Goal: Find contact information: Find contact information

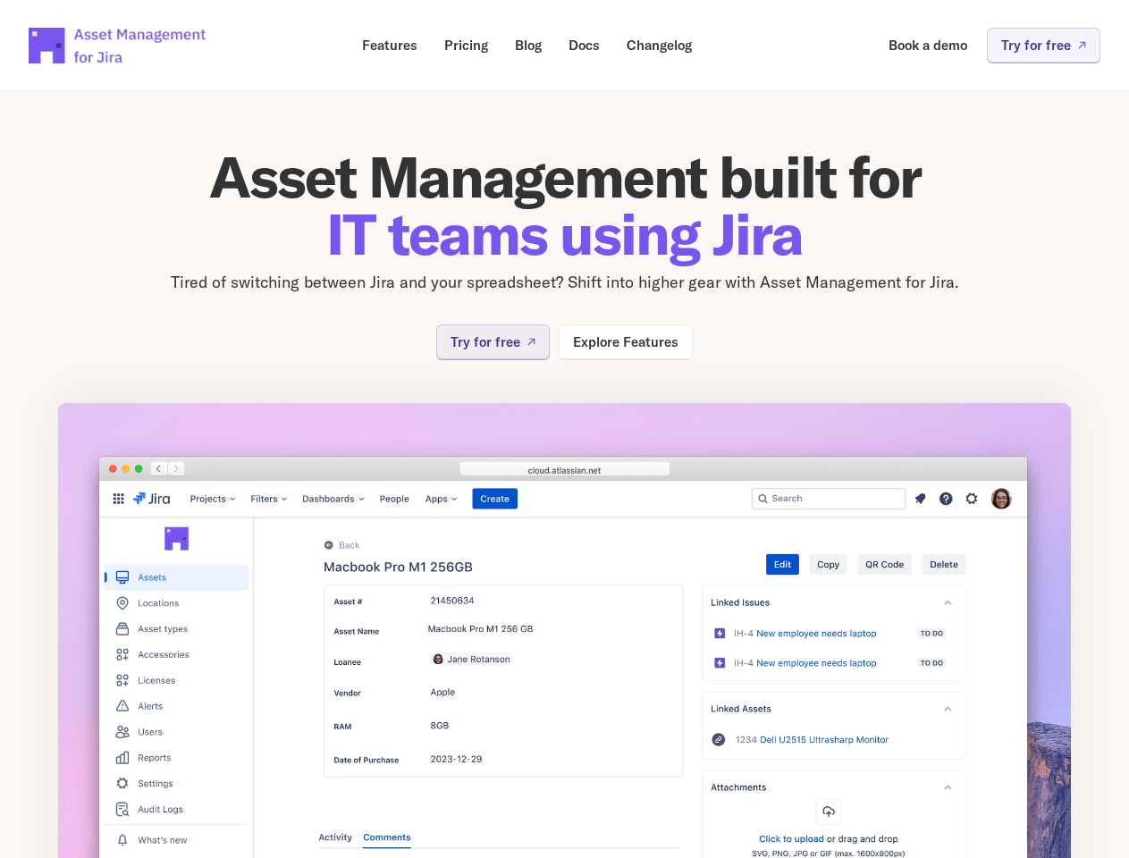
click at [564, 429] on img at bounding box center [564, 660] width 1014 height 516
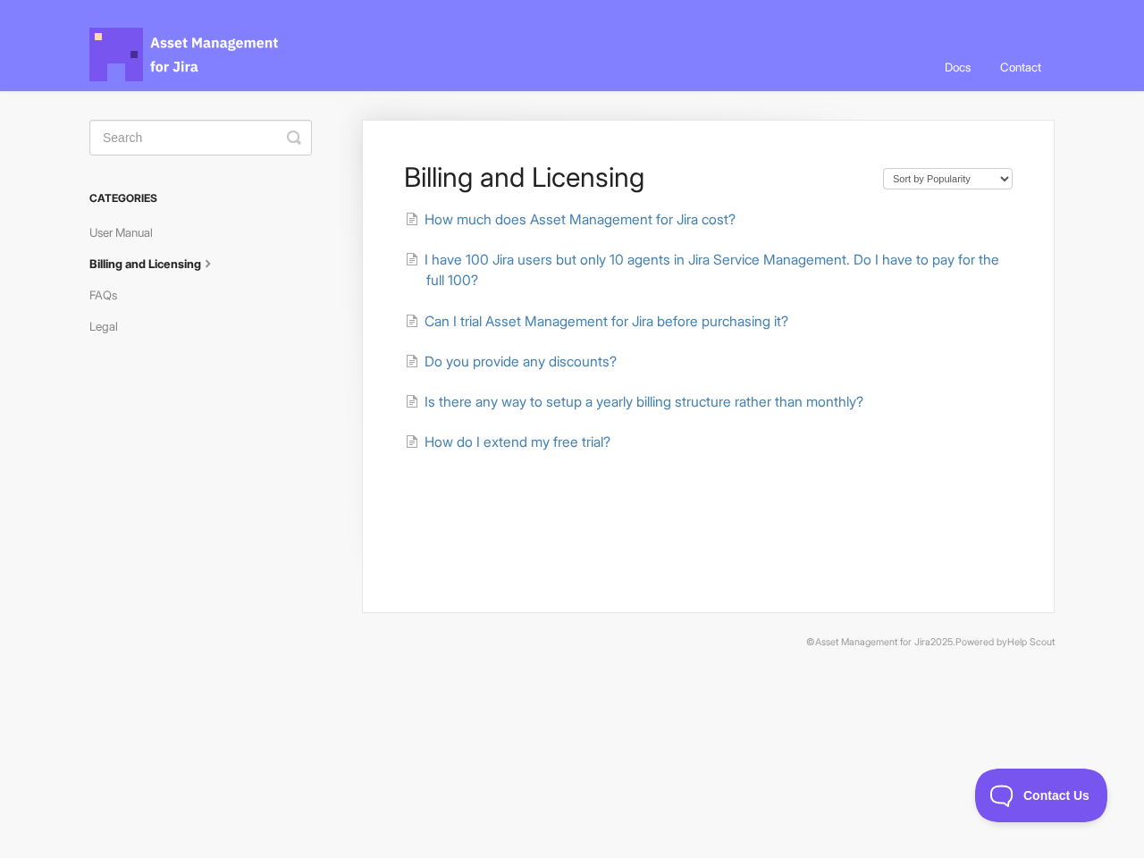
click at [1019, 67] on link "Contact" at bounding box center [1021, 67] width 68 height 48
click at [294, 138] on icon "submit" at bounding box center [294, 137] width 14 height 14
click at [1041, 795] on span "Contact Us" at bounding box center [1041, 795] width 132 height 13
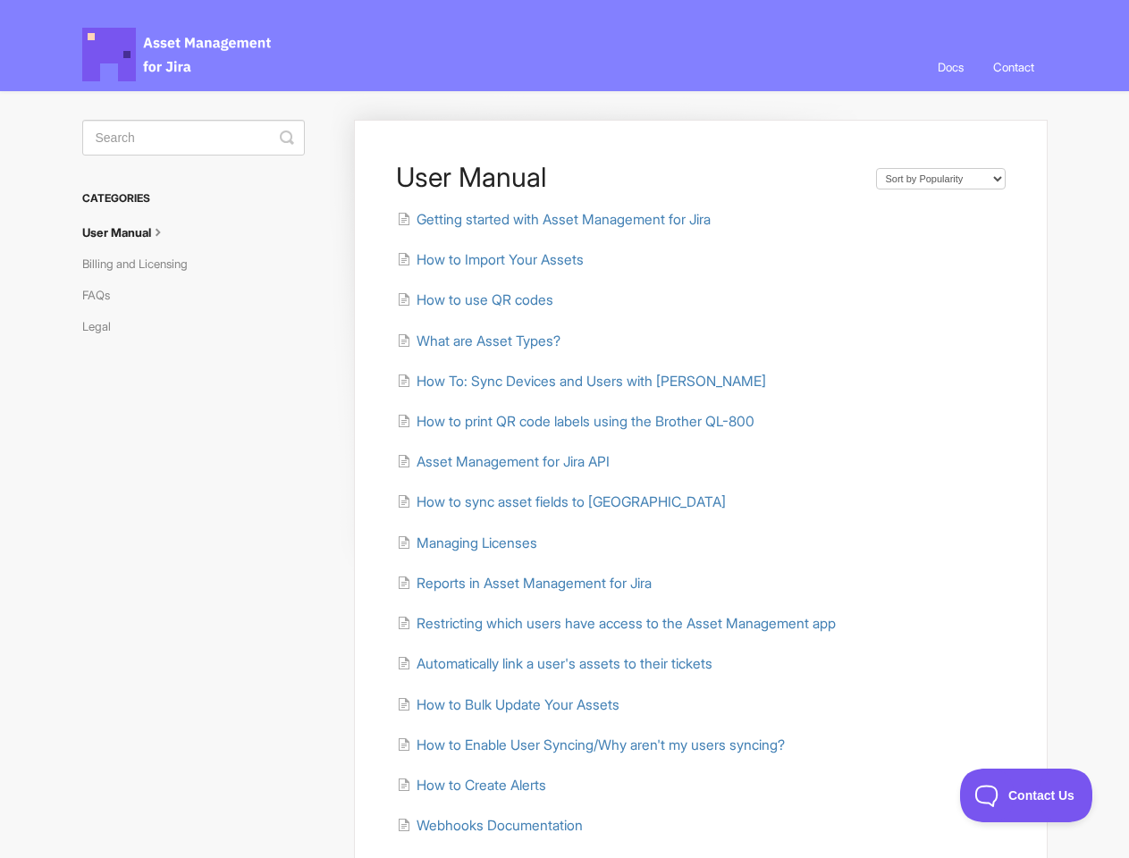
click at [1011, 67] on link "Contact" at bounding box center [1013, 67] width 68 height 48
click at [287, 138] on icon "submit" at bounding box center [287, 137] width 14 height 14
click at [1026, 795] on span "Contact Us" at bounding box center [1026, 795] width 132 height 13
